Goal: Task Accomplishment & Management: Complete application form

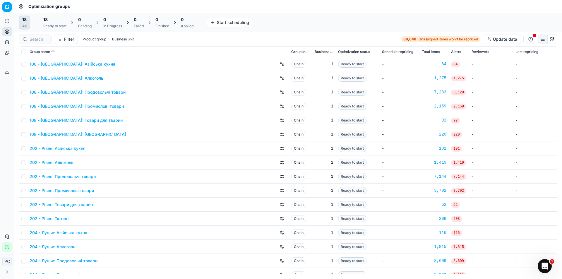
click at [47, 22] on span "18" at bounding box center [45, 20] width 4 height 6
click at [382, 7] on div "Optimization groups" at bounding box center [288, 6] width 548 height 13
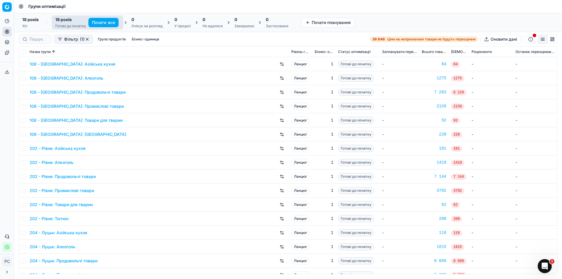
click at [540, 263] on div "Відкрити Intercom Messenger" at bounding box center [544, 266] width 19 height 19
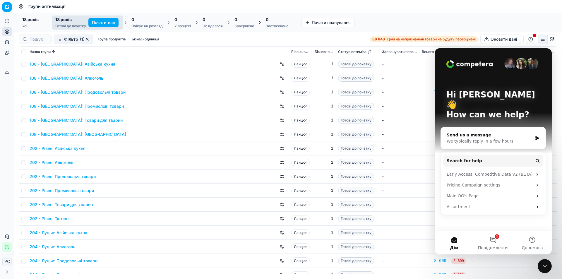
drag, startPoint x: 540, startPoint y: 263, endPoint x: 544, endPoint y: 269, distance: 6.2
click at [544, 269] on icon "Close Intercom Messenger" at bounding box center [545, 266] width 7 height 7
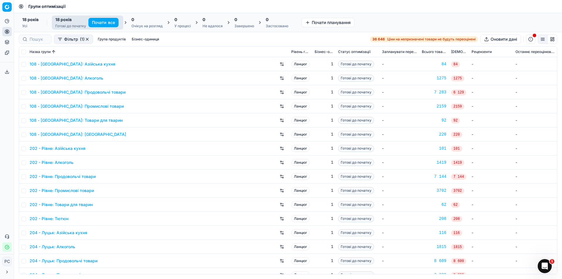
click at [544, 269] on icon "Open Intercom Messenger" at bounding box center [545, 267] width 10 height 10
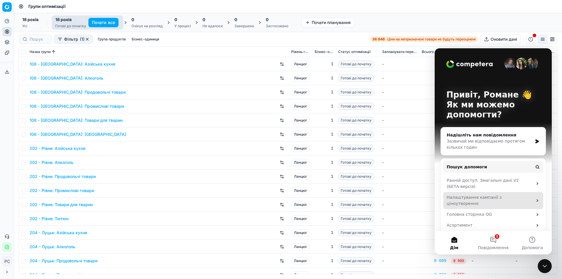
click at [472, 199] on font "Налаштування кампанії з ціноутворення" at bounding box center [474, 200] width 55 height 11
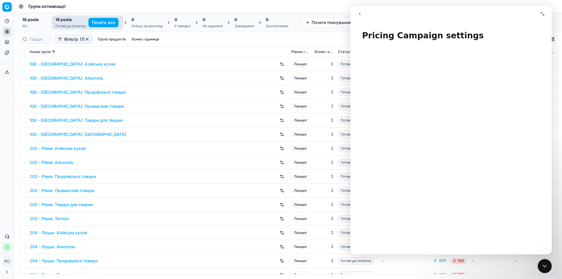
click at [361, 14] on icon "go back" at bounding box center [360, 13] width 5 height 5
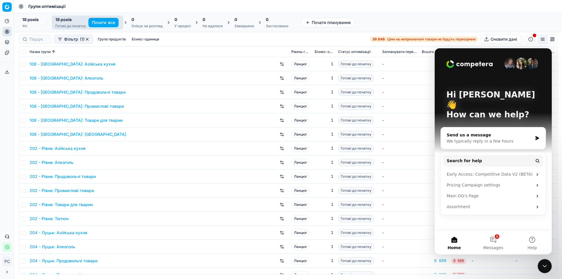
click at [475, 138] on div "We typically reply in a few hours" at bounding box center [490, 141] width 86 height 6
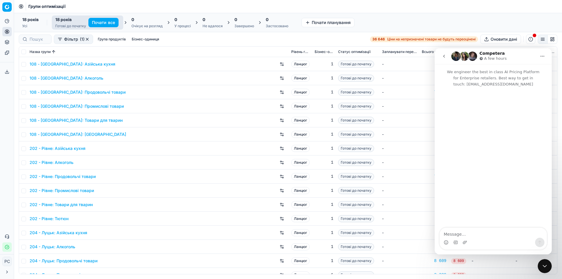
drag, startPoint x: 474, startPoint y: 132, endPoint x: 487, endPoint y: 153, distance: 24.7
click at [487, 153] on div "Домофонний месенджер" at bounding box center [493, 157] width 117 height 141
click at [453, 228] on div "We engineer the best in class AI Pricing Platform for Enterprise retailers. Bes…" at bounding box center [493, 159] width 117 height 190
click at [453, 233] on textarea "Message…" at bounding box center [493, 233] width 107 height 10
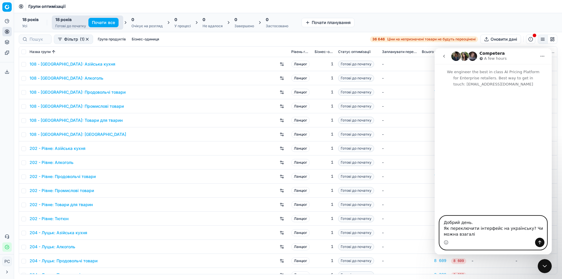
type textarea "Добрий день. Як переключити інтерфейс на українську? Чи можна взагалі?"
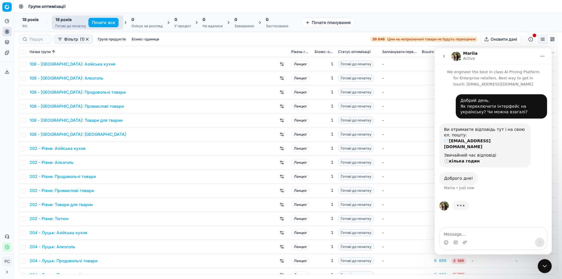
click at [542, 57] on icon "Home" at bounding box center [543, 56] width 4 height 1
drag, startPoint x: 542, startPoint y: 57, endPoint x: 526, endPoint y: 53, distance: 15.8
click at [526, 53] on div "Mariia Active" at bounding box center [494, 56] width 85 height 10
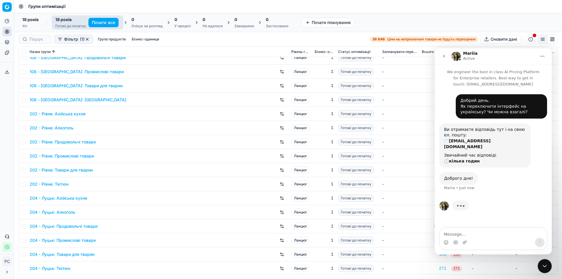
scroll to position [36, 0]
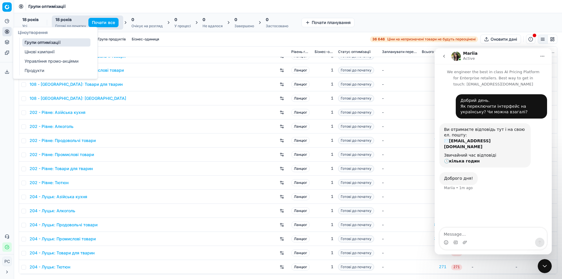
click at [40, 50] on font "Цінові кампанії" at bounding box center [40, 51] width 30 height 5
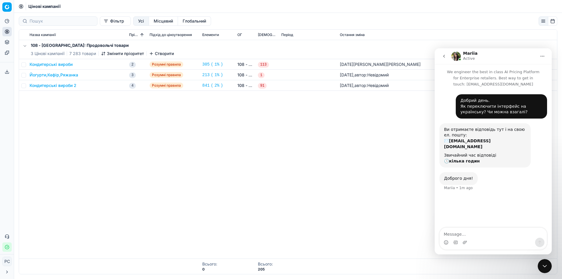
click at [47, 63] on font "Кондитерські вироби" at bounding box center [51, 64] width 43 height 5
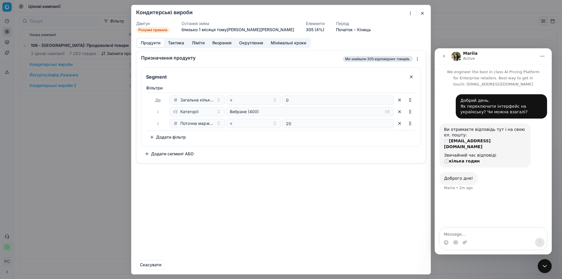
click at [179, 41] on font "Тактика" at bounding box center [176, 42] width 16 height 5
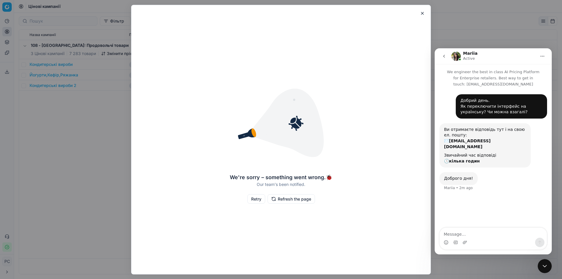
click at [259, 202] on button "Retry" at bounding box center [256, 198] width 18 height 9
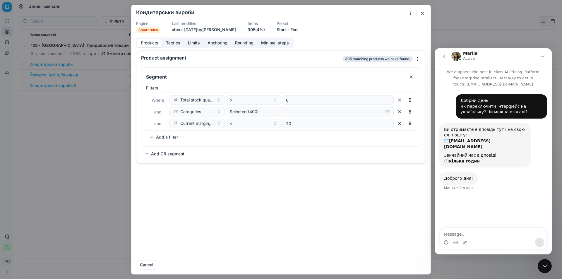
click at [175, 43] on button "Tactics" at bounding box center [173, 43] width 22 height 8
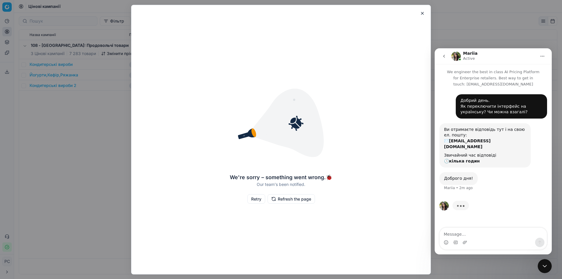
click at [260, 201] on button "Retry" at bounding box center [256, 198] width 18 height 9
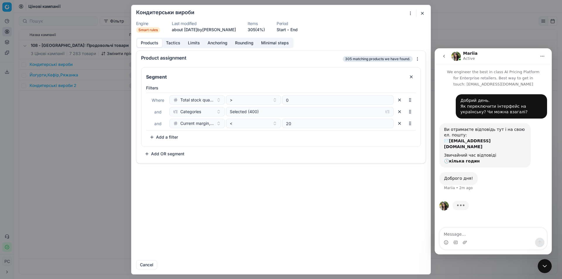
click at [178, 42] on button "Tactics" at bounding box center [173, 43] width 22 height 8
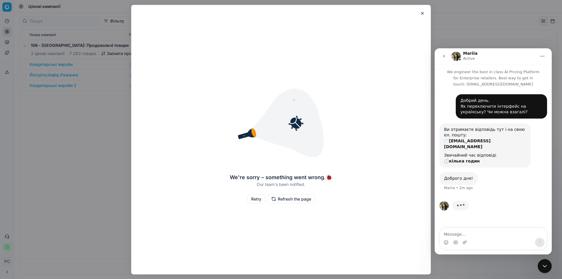
click at [258, 200] on button "Retry" at bounding box center [256, 198] width 18 height 9
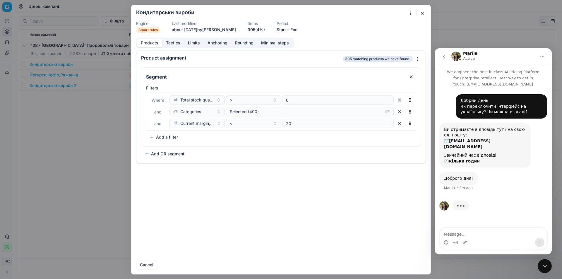
click at [180, 43] on button "Tactics" at bounding box center [173, 43] width 22 height 8
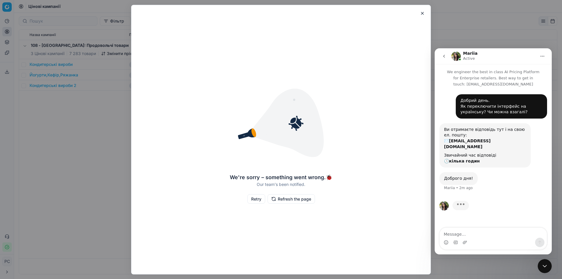
click at [253, 200] on button "Retry" at bounding box center [256, 198] width 18 height 9
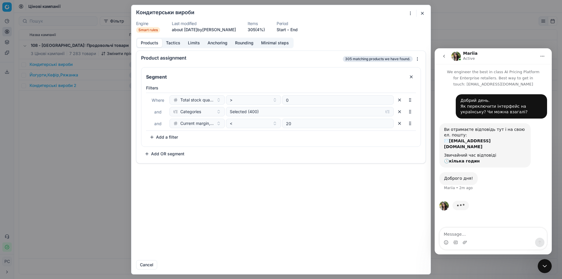
click at [222, 42] on button "Anchoring" at bounding box center [218, 43] width 28 height 8
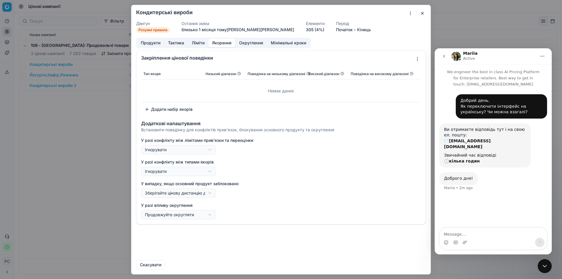
click at [423, 13] on button "button" at bounding box center [422, 13] width 7 height 7
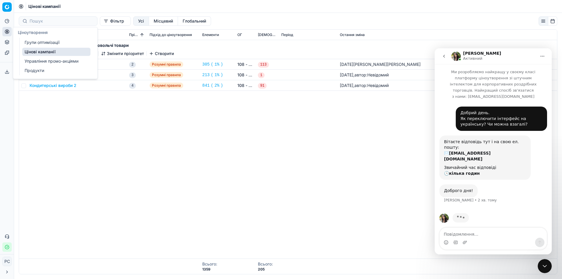
click at [42, 69] on font "Продукти" at bounding box center [35, 70] width 20 height 5
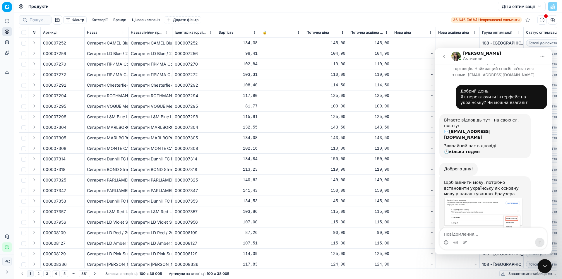
scroll to position [22, 0]
click at [459, 197] on img "Mariia says…" at bounding box center [483, 213] width 78 height 33
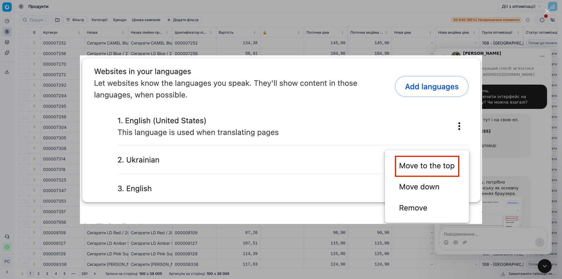
click at [256, 79] on img "Close" at bounding box center [281, 139] width 402 height 169
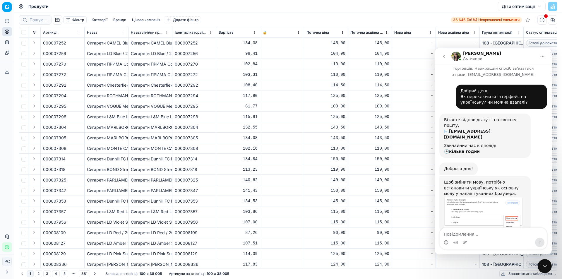
click at [479, 197] on img "Mariia says…" at bounding box center [483, 213] width 78 height 33
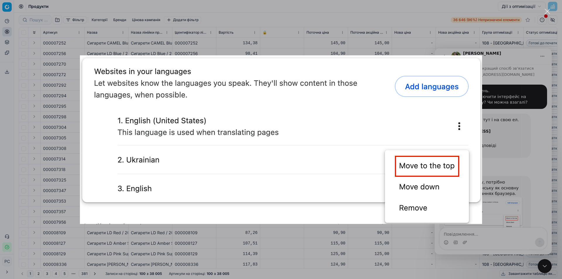
click at [511, 141] on div "Intercom messenger" at bounding box center [281, 139] width 562 height 279
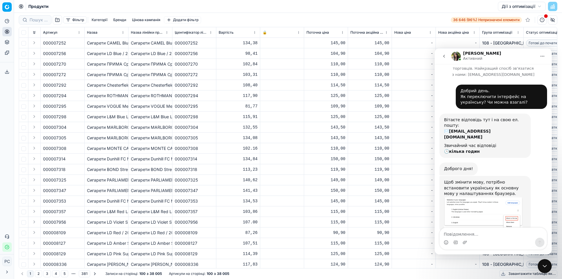
click at [440, 55] on button "повернутися" at bounding box center [444, 56] width 11 height 11
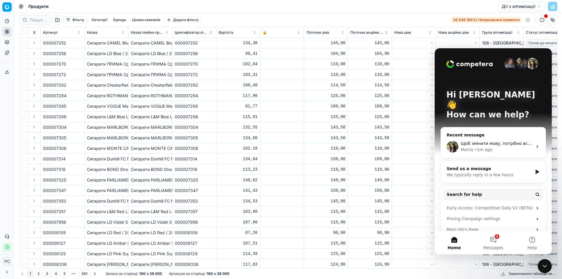
click at [476, 172] on div "We typically reply in a few hours" at bounding box center [490, 175] width 86 height 6
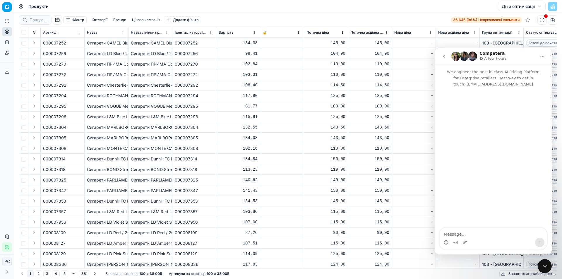
click at [443, 57] on icon "go back" at bounding box center [444, 56] width 5 height 5
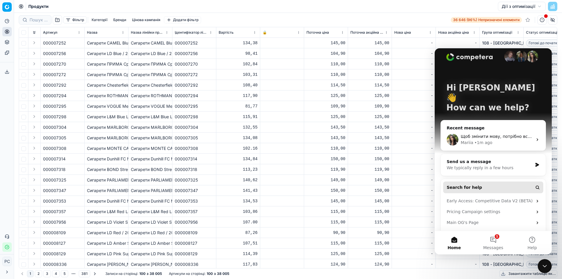
scroll to position [11, 0]
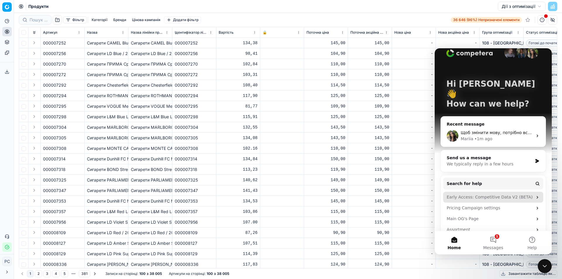
click at [475, 194] on div "Early Access: Competitive Data V2 (BETA)" at bounding box center [490, 197] width 86 height 6
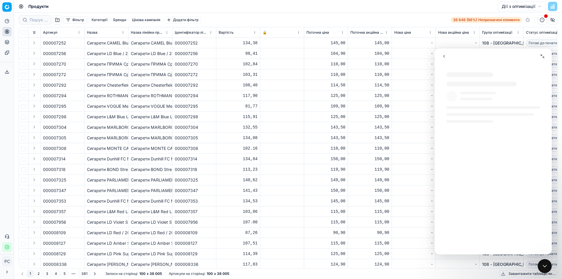
scroll to position [0, 0]
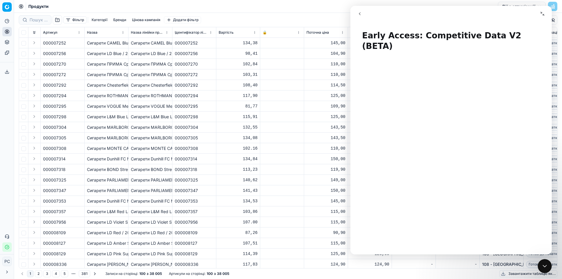
click at [360, 12] on icon "go back" at bounding box center [360, 13] width 5 height 5
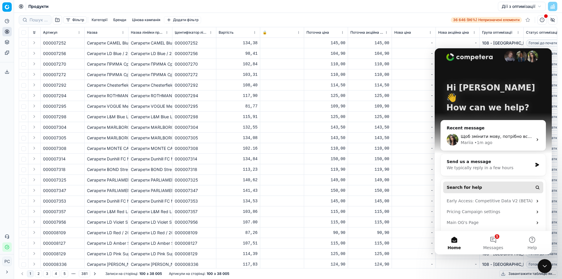
scroll to position [11, 0]
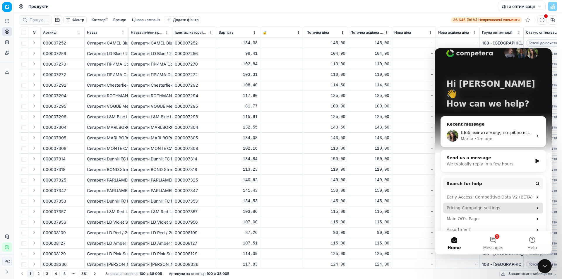
click at [466, 205] on div "Pricing Campaign settings" at bounding box center [490, 208] width 86 height 6
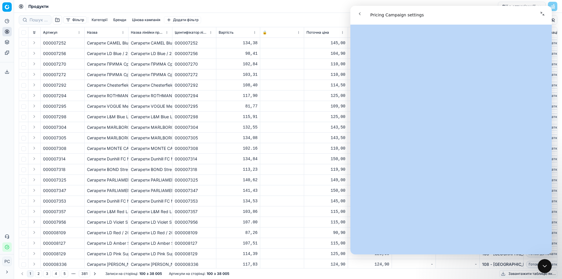
scroll to position [2529, 0]
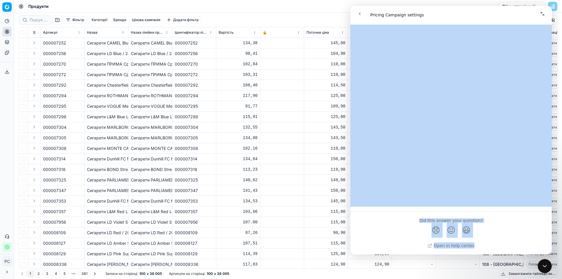
drag, startPoint x: 362, startPoint y: 35, endPoint x: 508, endPoint y: 277, distance: 282.3
click html "Pricing Campaign settings Pricing Campaign settings Did this answer your questi…"
copy div "Pricing Campaign settings Did this answer your question? 😞 😐 😃 Open in help cen…"
click at [456, 247] on link "Open in help center" at bounding box center [451, 245] width 47 height 5
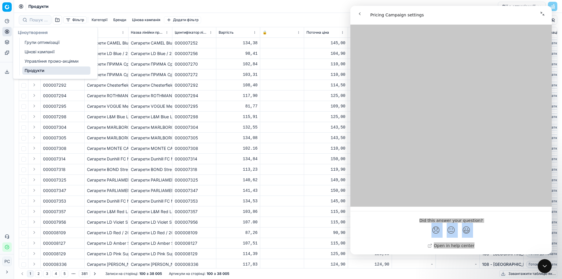
click at [40, 51] on font "Цінові кампанії" at bounding box center [40, 51] width 30 height 5
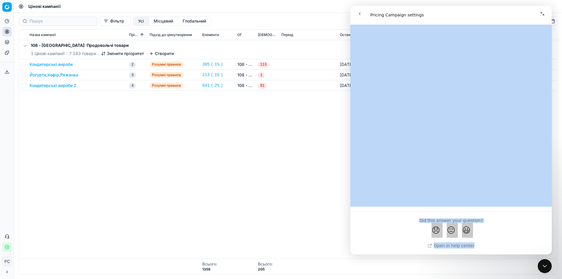
click at [358, 15] on icon "go back" at bounding box center [360, 13] width 5 height 5
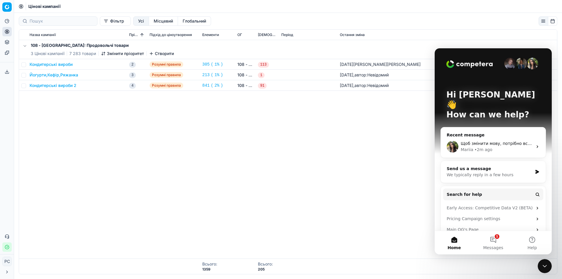
click at [546, 270] on div "Закрити Intercom Messenger" at bounding box center [545, 266] width 14 height 14
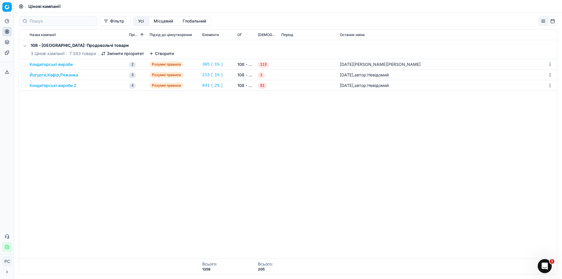
click at [6, 274] on icon at bounding box center [7, 272] width 5 height 5
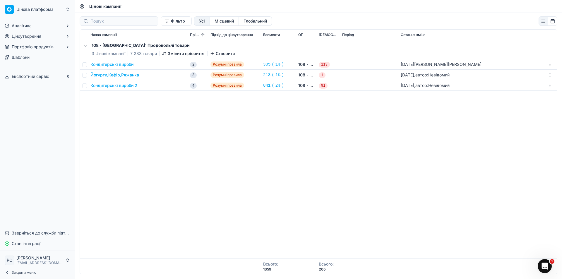
click at [5, 274] on icon at bounding box center [7, 272] width 5 height 5
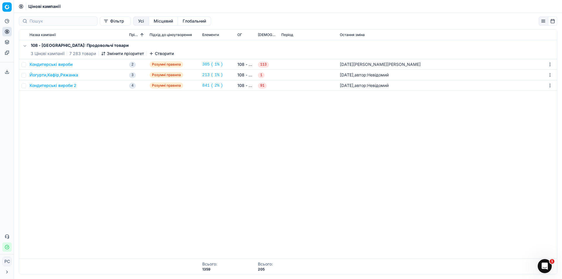
click at [26, 45] on button "button" at bounding box center [24, 45] width 7 height 7
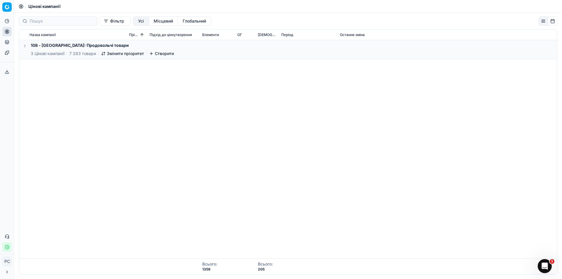
click at [157, 54] on font "Створити" at bounding box center [164, 53] width 19 height 5
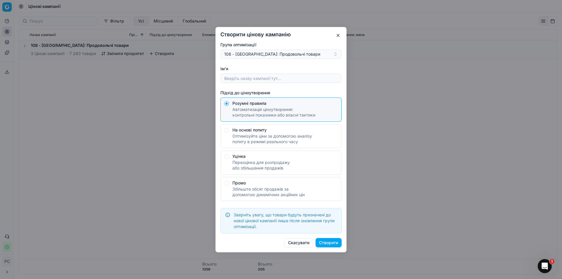
click at [251, 51] on button "108 - [GEOGRAPHIC_DATA]: Продовольчі товари" at bounding box center [281, 53] width 121 height 9
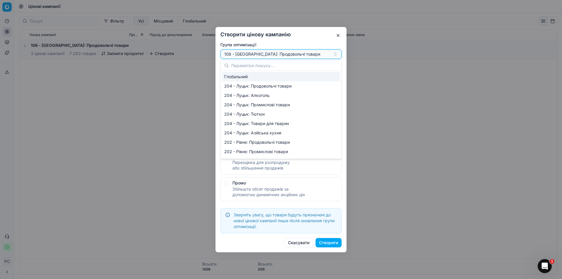
drag, startPoint x: 317, startPoint y: 52, endPoint x: 199, endPoint y: 57, distance: 118.7
click at [199, 57] on div "Створити цінову кампанію Група оптимізації 108 - [GEOGRAPHIC_DATA]: Продовольчі…" at bounding box center [281, 139] width 562 height 279
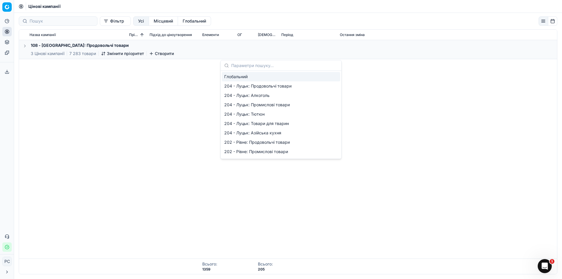
click at [363, 66] on div "Створити цінову кампанію Група оптимізації 108 - [GEOGRAPHIC_DATA]: Продовольчі…" at bounding box center [281, 139] width 562 height 279
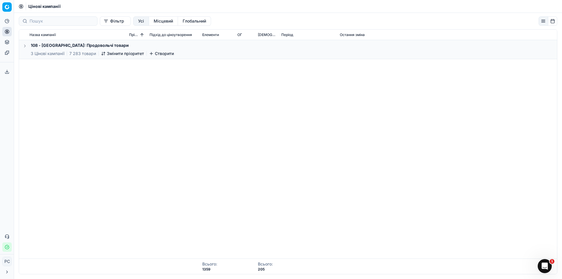
click at [154, 53] on button "Створити" at bounding box center [161, 54] width 25 height 6
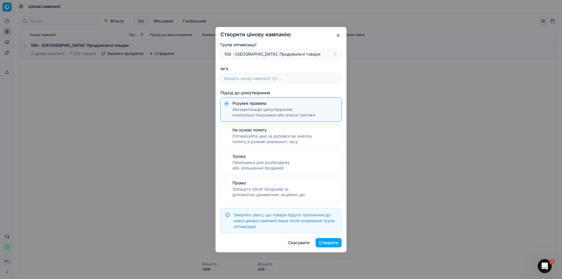
click at [264, 165] on div "Переоцінка для розпродажу або збільшення продажів" at bounding box center [285, 165] width 105 height 11
click at [229, 106] on button "Уцінка Переоцінка для розпродажу або збільшення продажів" at bounding box center [226, 103] width 5 height 5
radio input "false"
radio input "true"
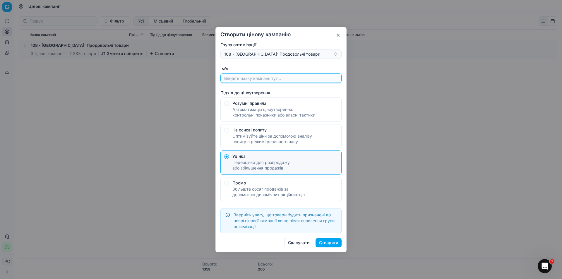
click at [292, 77] on input "Ім'я" at bounding box center [281, 78] width 116 height 9
type input "Т"
type input "У"
type input "Уцінка ТЕСТ"
click at [325, 241] on font "Створити" at bounding box center [328, 242] width 19 height 5
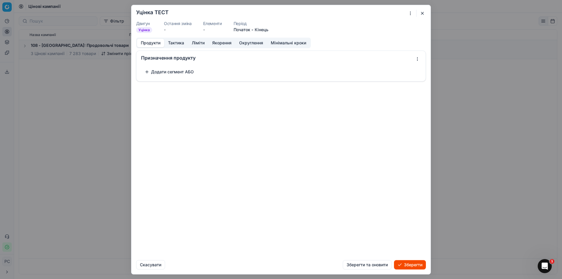
click at [166, 67] on div "Додати сегмент АБО" at bounding box center [280, 73] width 289 height 16
click at [166, 70] on font "Додати сегмент АБО" at bounding box center [172, 71] width 43 height 5
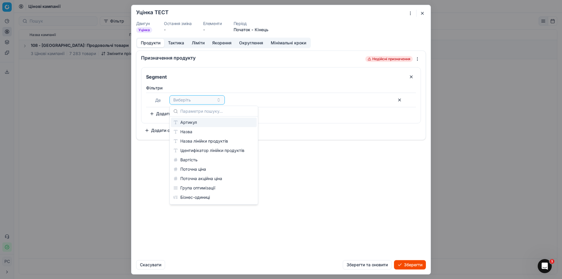
click at [182, 121] on font "Артикул" at bounding box center [188, 122] width 17 height 5
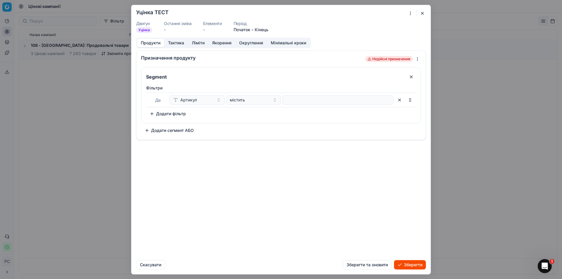
click at [170, 111] on font "Додати фільтр" at bounding box center [171, 113] width 30 height 5
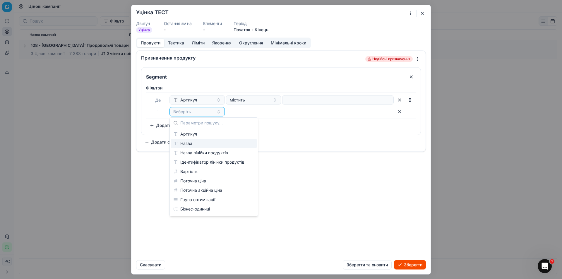
click at [193, 141] on div "Назва" at bounding box center [214, 143] width 86 height 9
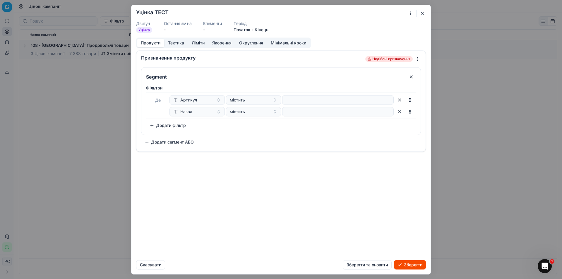
click at [170, 126] on font "Додати фільтр" at bounding box center [171, 125] width 30 height 5
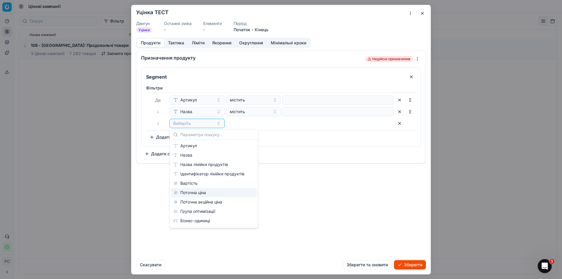
click at [192, 191] on font "Поточна ціна" at bounding box center [193, 192] width 26 height 5
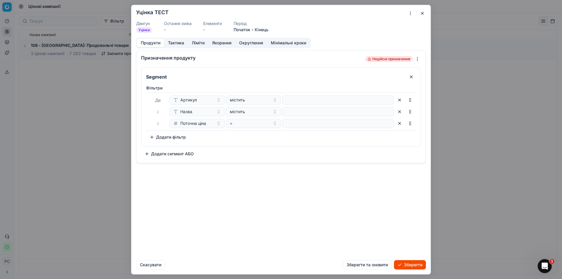
drag, startPoint x: 160, startPoint y: 137, endPoint x: 166, endPoint y: 146, distance: 10.9
click at [160, 136] on font "Додати фільтр" at bounding box center [171, 136] width 30 height 5
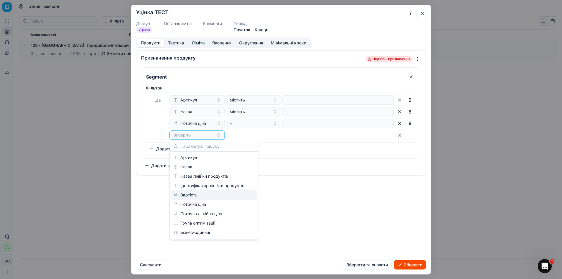
click at [192, 193] on font "Вартість" at bounding box center [188, 194] width 17 height 5
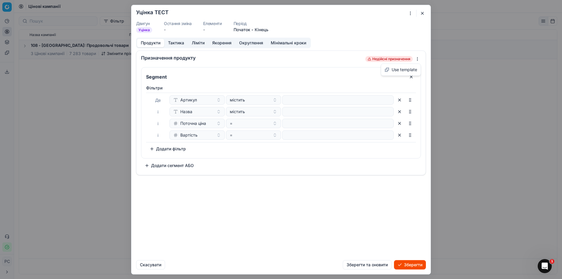
click at [417, 59] on div "Ми зберігаємо налаштування ПК. Зачекайте, це має тривати кілька хвилин. Уцінка …" at bounding box center [281, 139] width 562 height 279
click at [292, 70] on div "Ми зберігаємо налаштування ПК. Зачекайте, це має тривати кілька хвилин. Уцінка …" at bounding box center [281, 139] width 562 height 279
click at [417, 61] on div "Ми зберігаємо налаштування ПК. Зачекайте, це має тривати кілька хвилин. Уцінка …" at bounding box center [281, 139] width 562 height 279
click at [409, 74] on div "Використати шаблон" at bounding box center [392, 70] width 57 height 12
click at [409, 72] on font "Використати шаблон" at bounding box center [396, 70] width 42 height 6
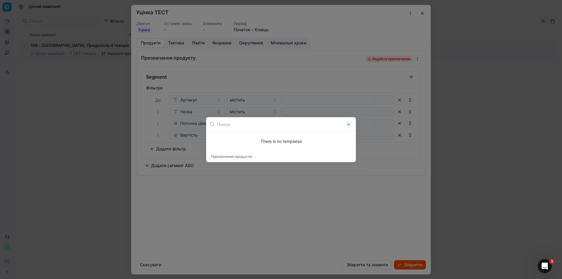
click at [350, 124] on button "Закрити" at bounding box center [348, 124] width 5 height 5
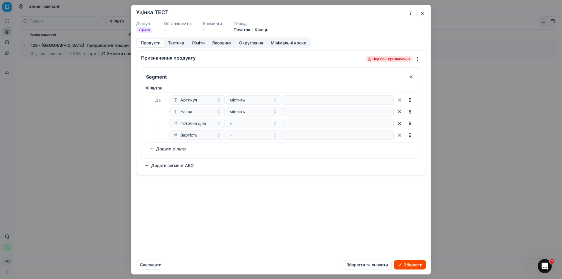
click at [173, 42] on font "Тактика" at bounding box center [176, 42] width 16 height 5
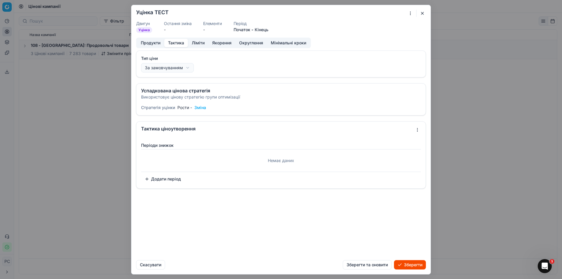
click at [424, 11] on button "button" at bounding box center [422, 13] width 7 height 7
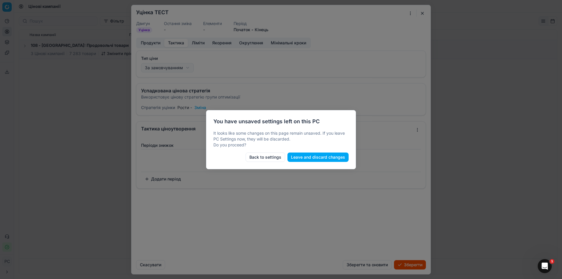
click at [321, 158] on button "Leave and discard changes" at bounding box center [318, 157] width 61 height 9
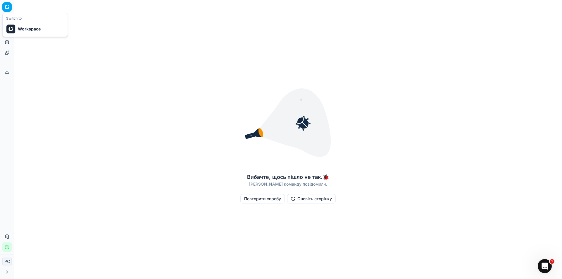
click at [8, 8] on html "Цінова платформа Аналітика Ціноутворення Портфоліо продуктів Шаблони Експортний…" at bounding box center [281, 139] width 562 height 279
click at [17, 31] on div "Робочий простір" at bounding box center [35, 29] width 63 height 13
